Goal: Task Accomplishment & Management: Use online tool/utility

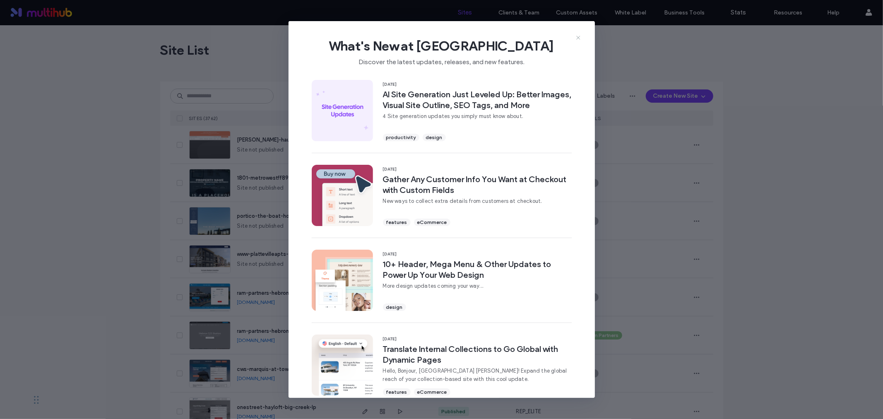
click at [577, 38] on use at bounding box center [578, 38] width 4 height 4
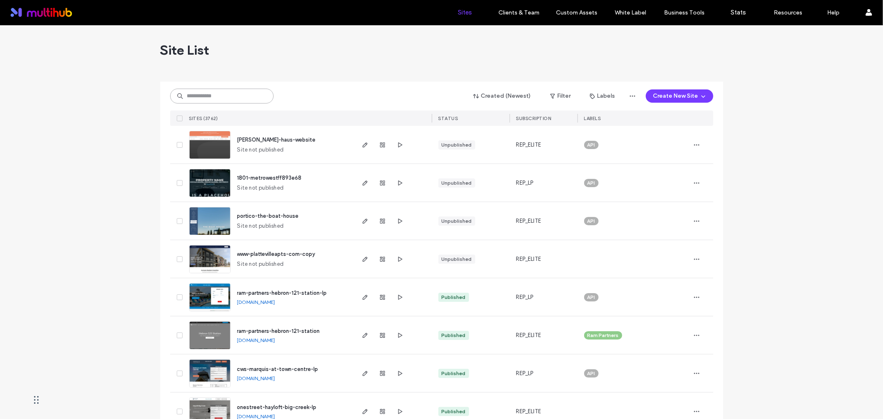
click at [188, 90] on input at bounding box center [221, 96] width 103 height 15
paste input "**********"
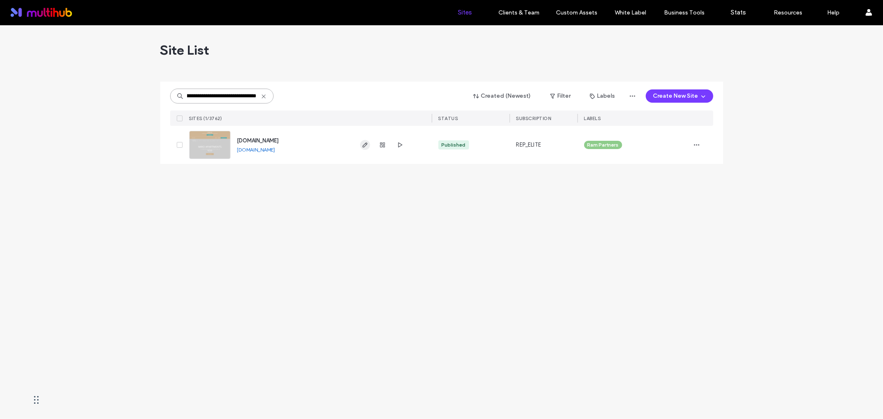
type input "**********"
click at [365, 147] on icon "button" at bounding box center [365, 145] width 7 height 7
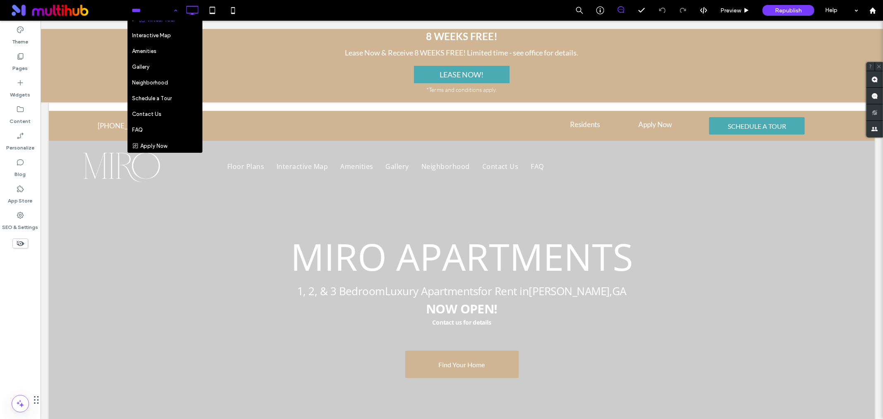
scroll to position [46, 0]
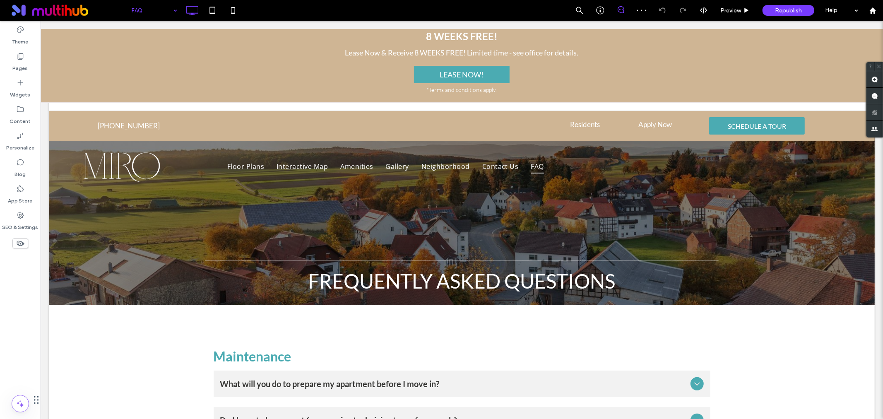
click at [91, 245] on div "frequently asked questions Click To Paste Row + Add Section" at bounding box center [461, 208] width 826 height 194
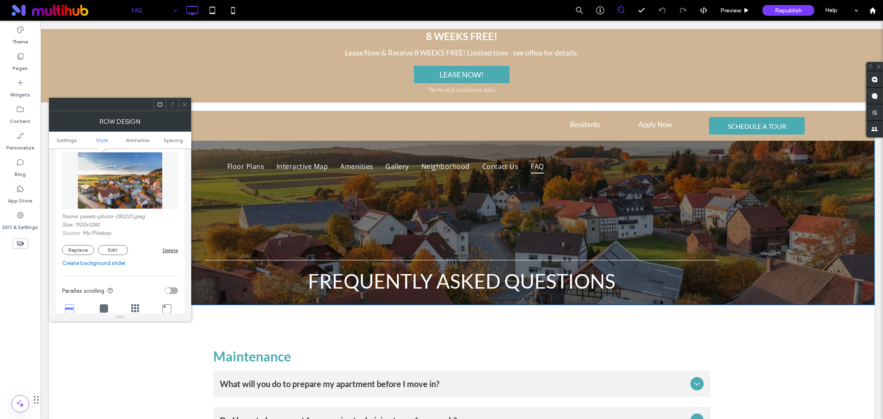
scroll to position [138, 0]
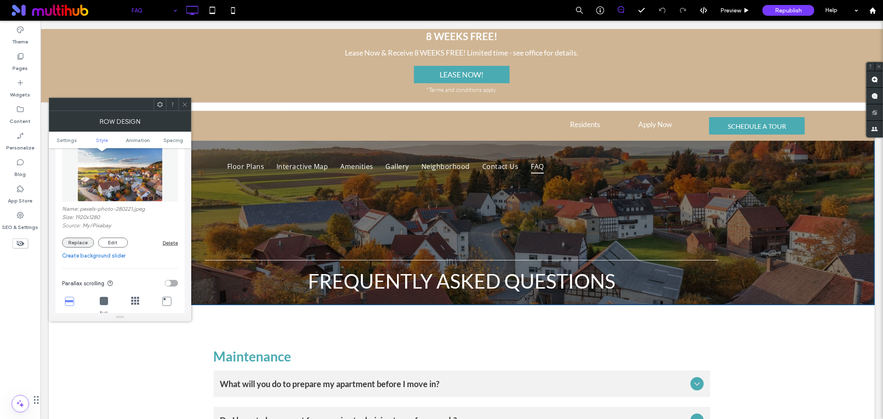
click at [79, 239] on button "Replace" at bounding box center [78, 243] width 32 height 10
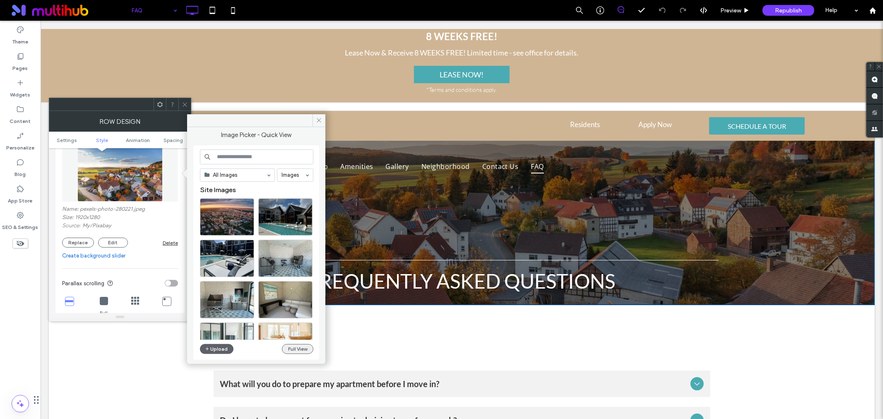
click at [298, 348] on button "Full View" at bounding box center [297, 349] width 31 height 10
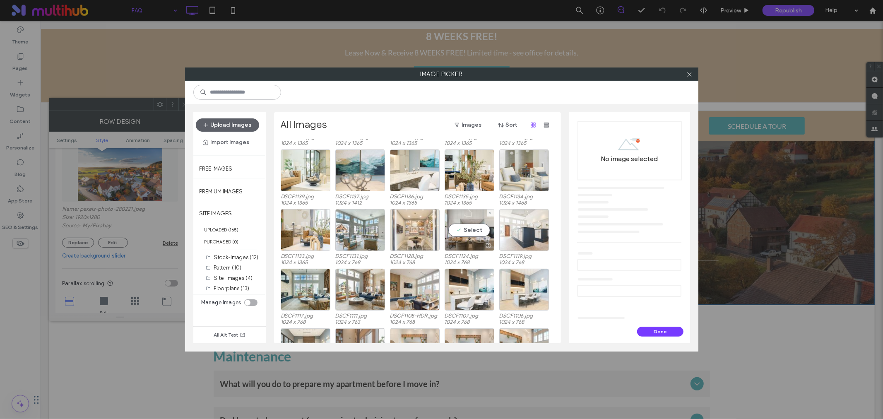
scroll to position [231, 0]
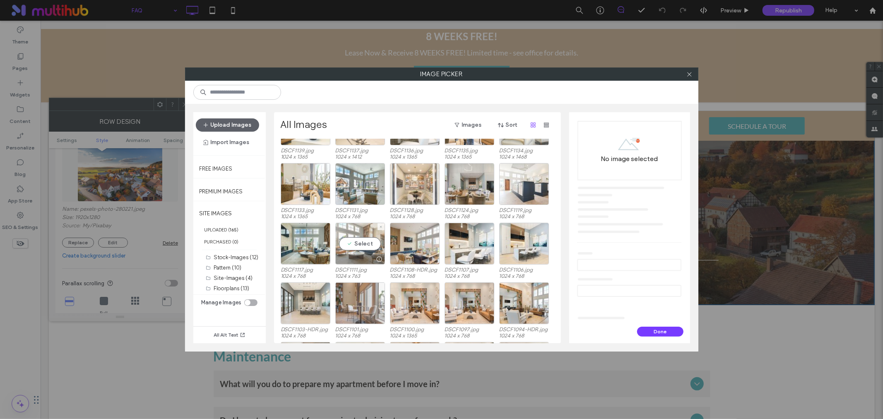
click at [365, 243] on div "Select" at bounding box center [360, 244] width 50 height 42
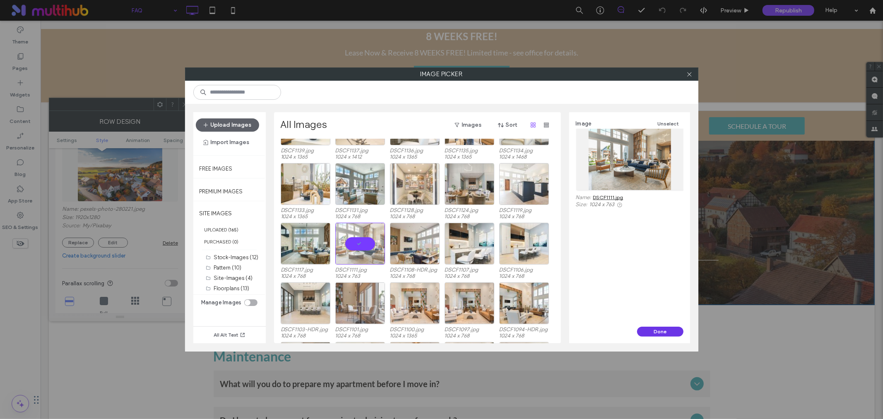
click at [656, 328] on button "Done" at bounding box center [660, 332] width 46 height 10
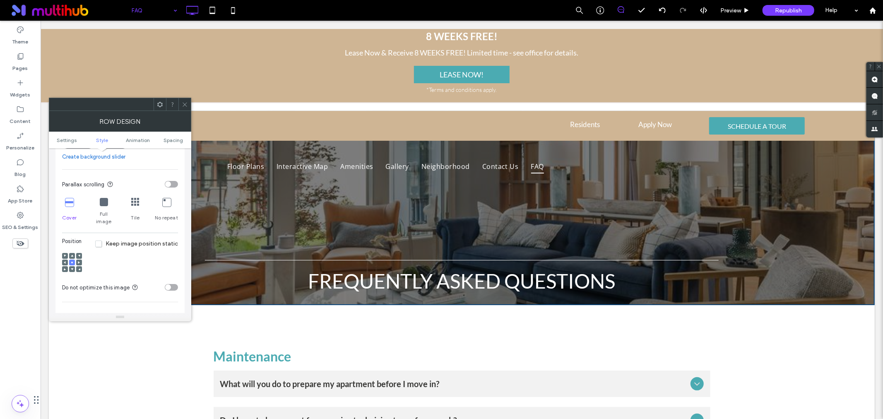
scroll to position [276, 0]
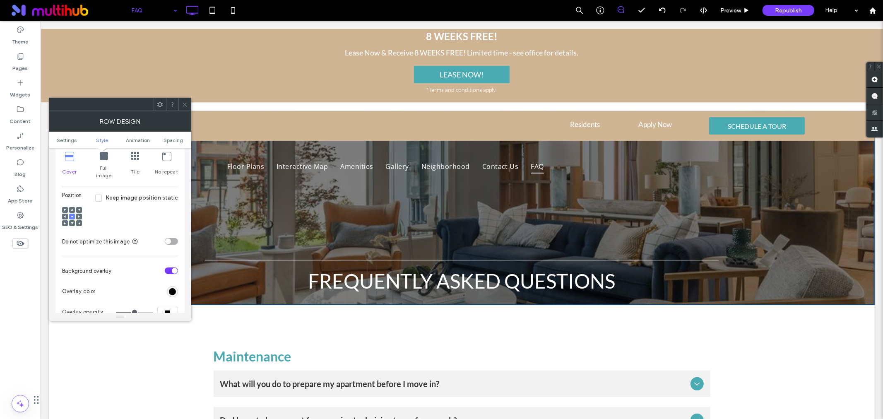
click at [72, 222] on icon at bounding box center [72, 223] width 2 height 2
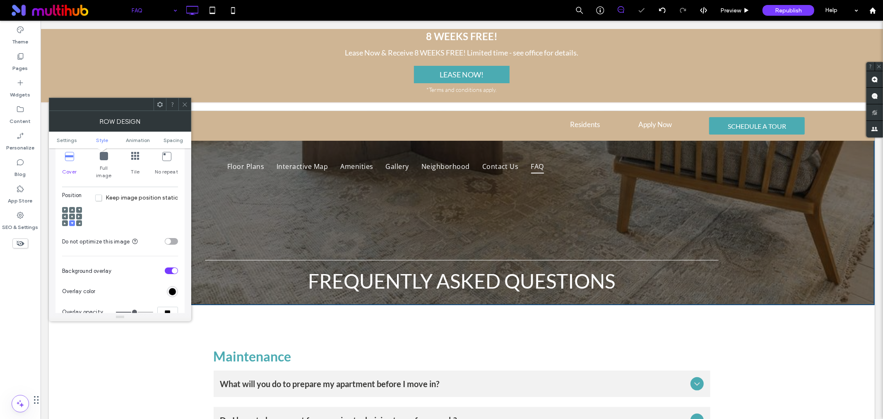
click at [71, 207] on span at bounding box center [72, 210] width 2 height 6
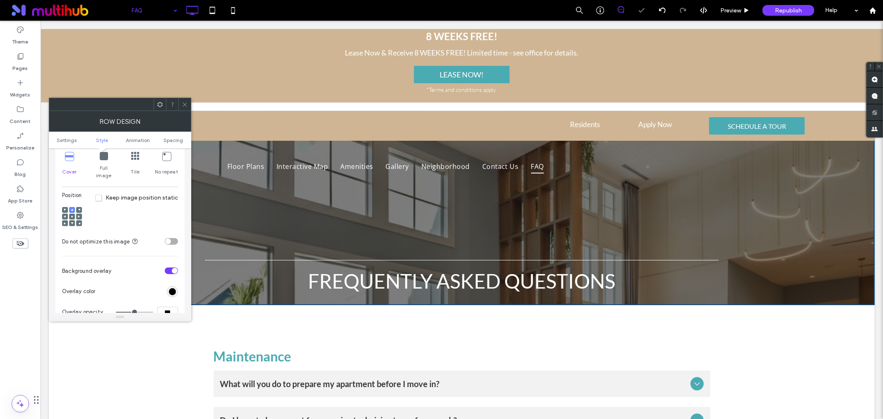
click at [71, 215] on icon at bounding box center [72, 216] width 2 height 2
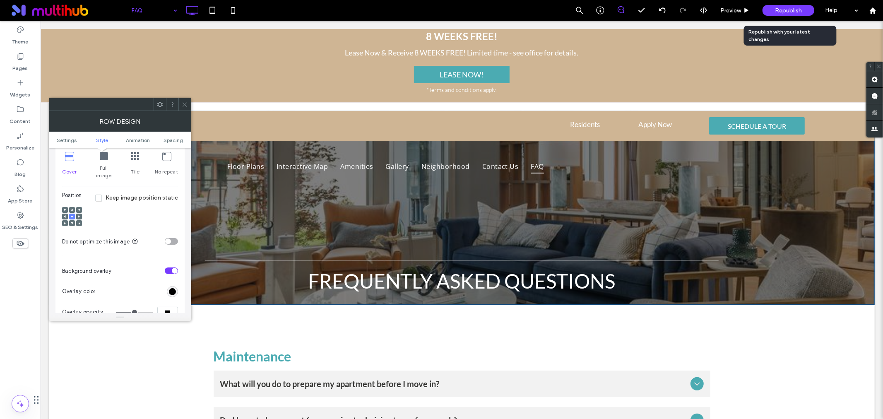
click at [791, 14] on div "Republish" at bounding box center [788, 10] width 52 height 11
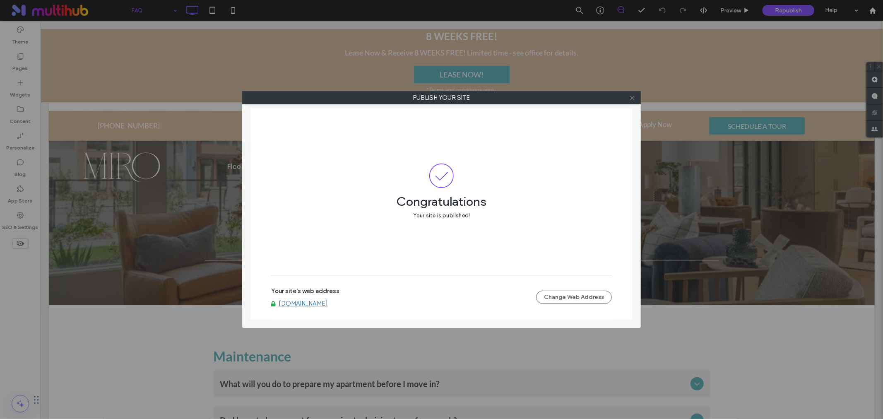
click at [629, 98] on icon at bounding box center [632, 98] width 6 height 6
